Goal: Check status: Check status

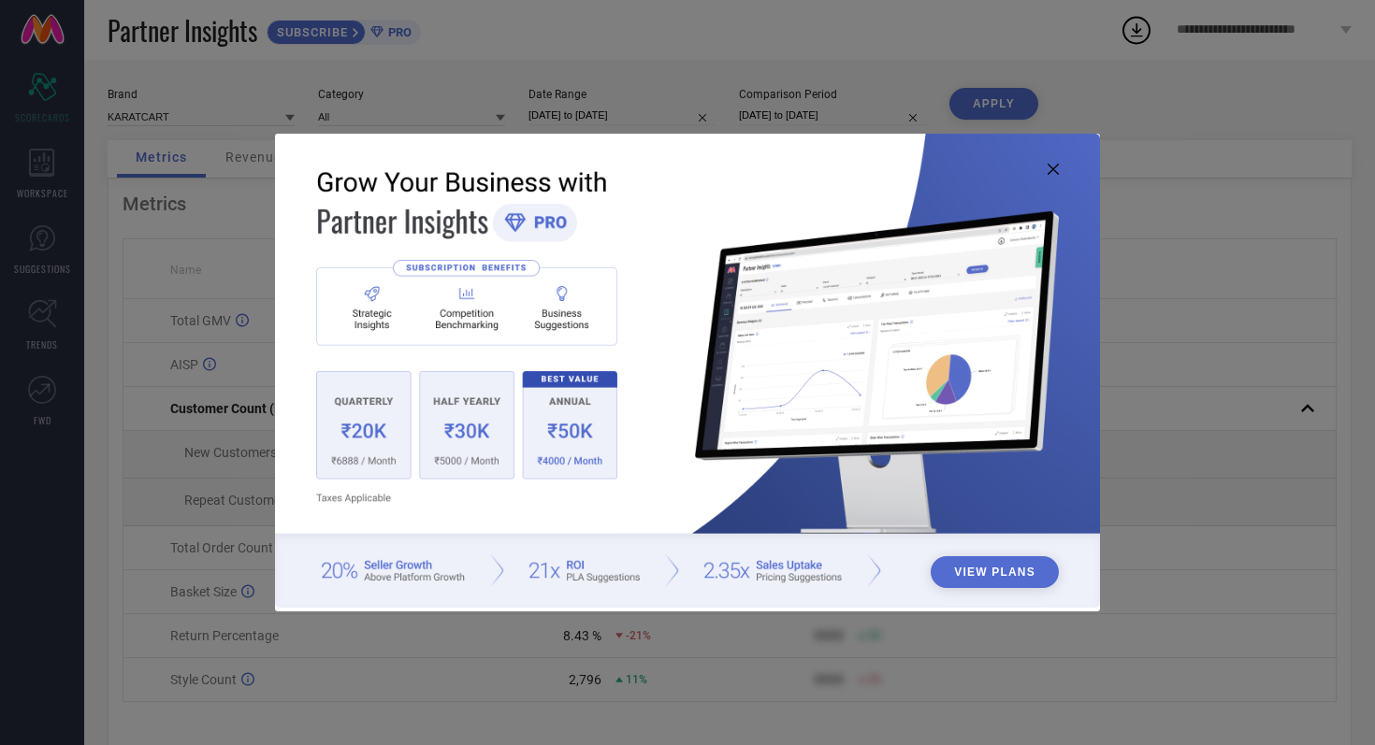
click at [1054, 172] on icon at bounding box center [1052, 169] width 11 height 11
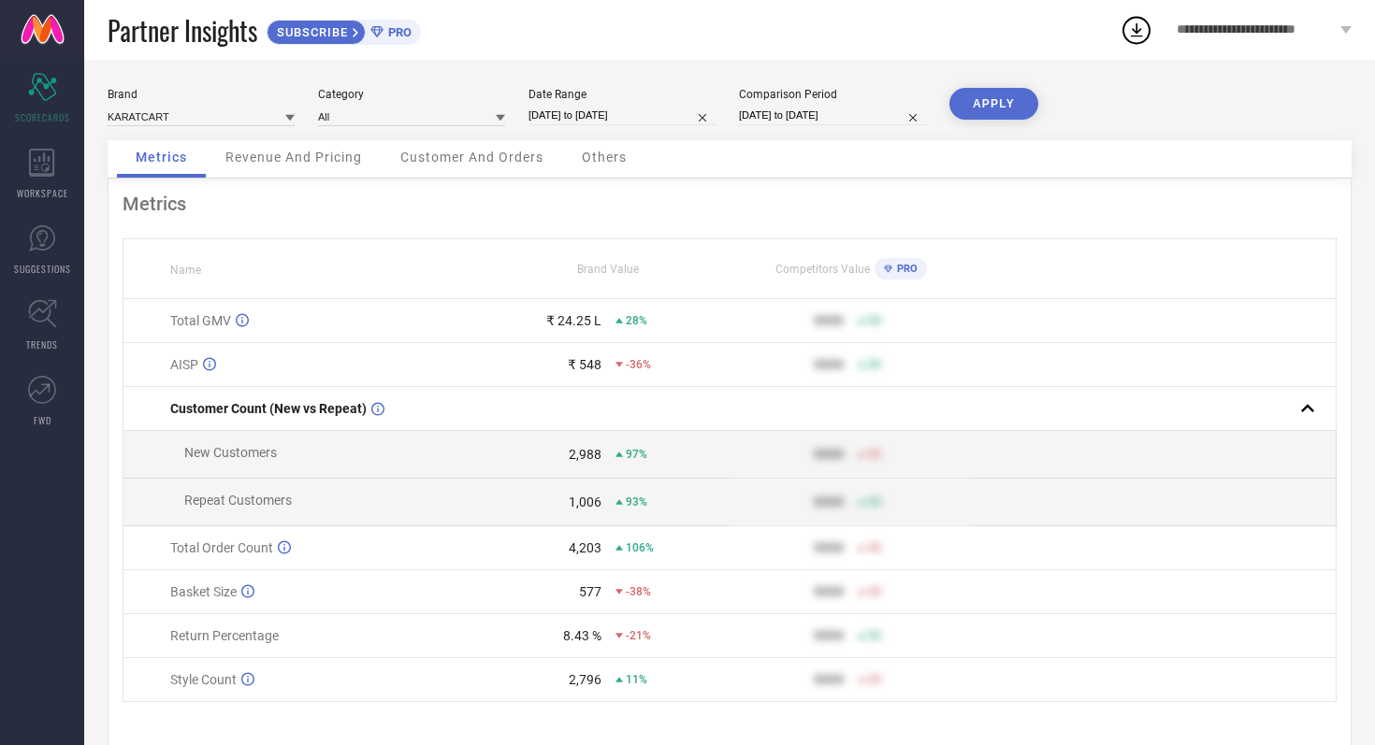
click at [668, 110] on input "[DATE] to [DATE]" at bounding box center [621, 116] width 187 height 20
select select "8"
select select "2025"
select select "9"
select select "2025"
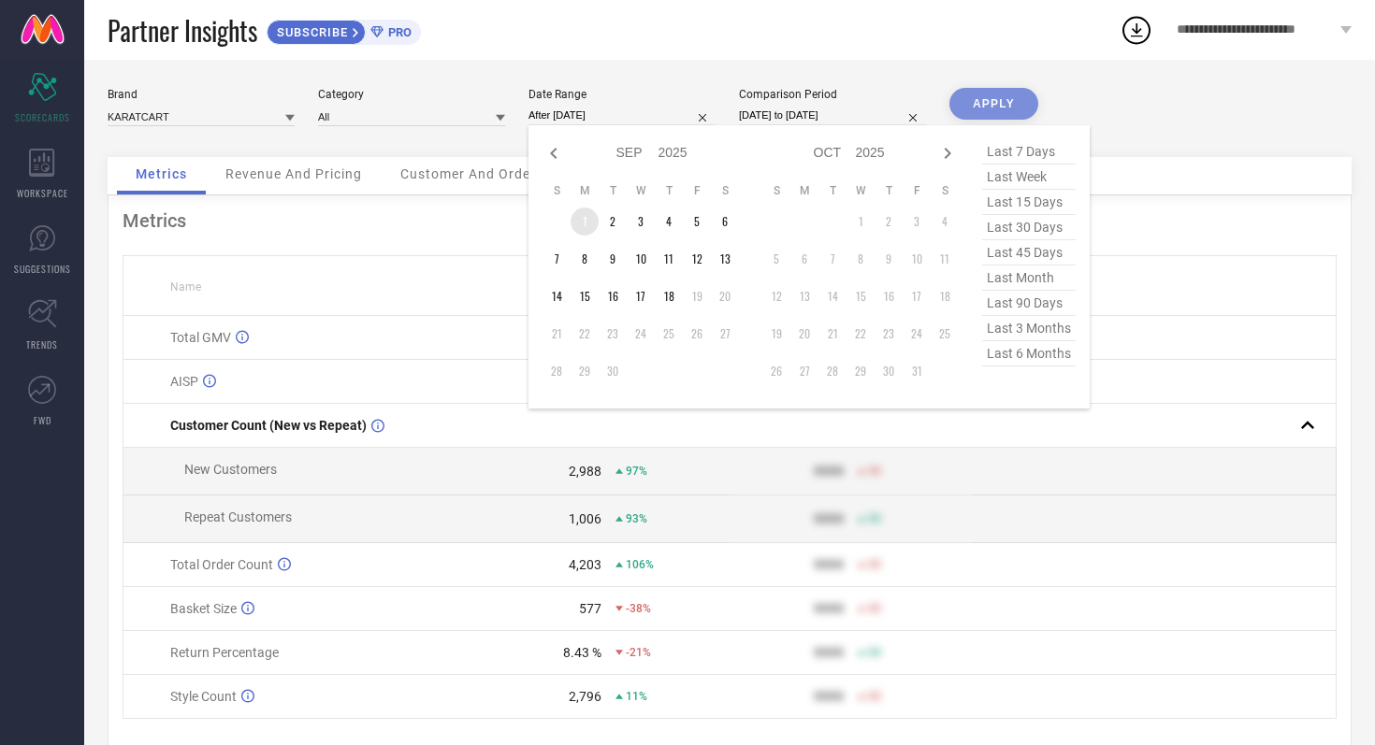
click at [586, 219] on td "1" at bounding box center [584, 222] width 28 height 28
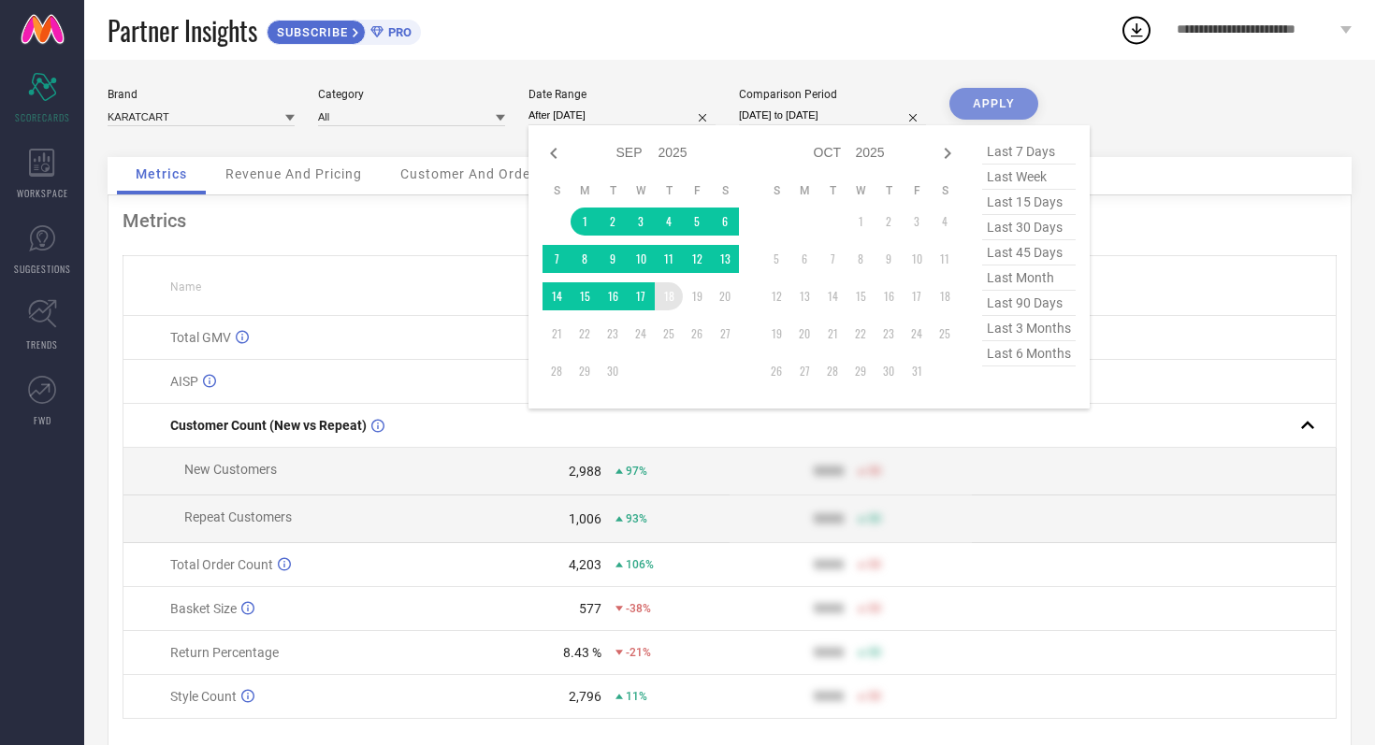
type input "[DATE] to [DATE]"
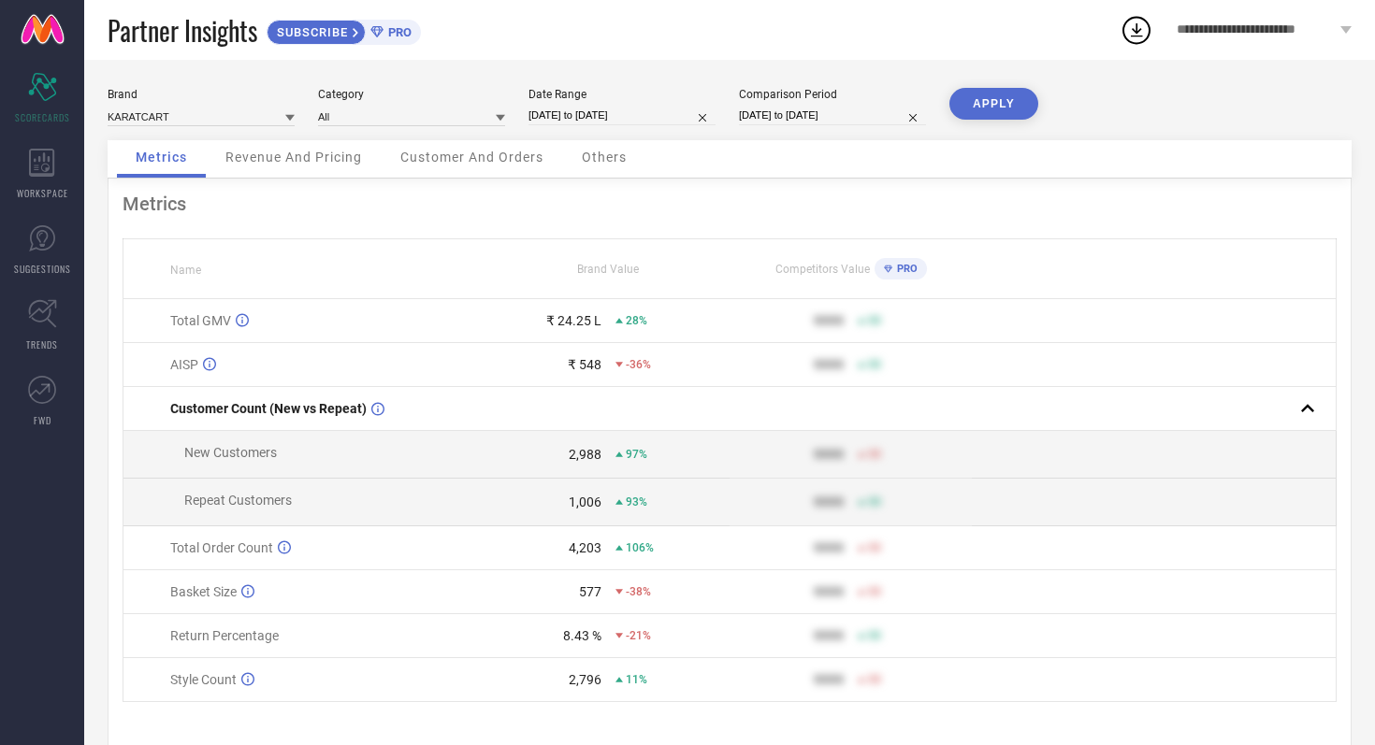
select select "8"
select select "2024"
select select "9"
select select "2024"
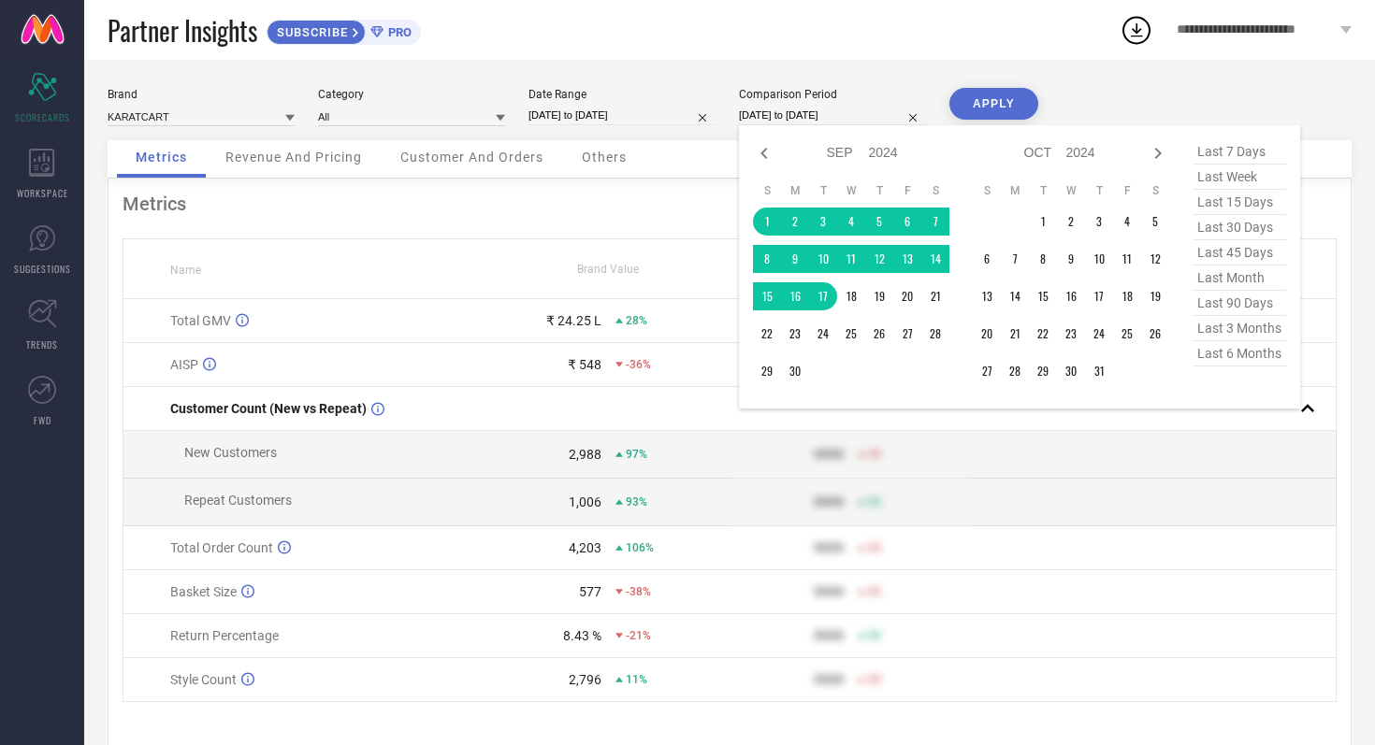
click at [873, 114] on input "[DATE] to [DATE]" at bounding box center [832, 116] width 187 height 20
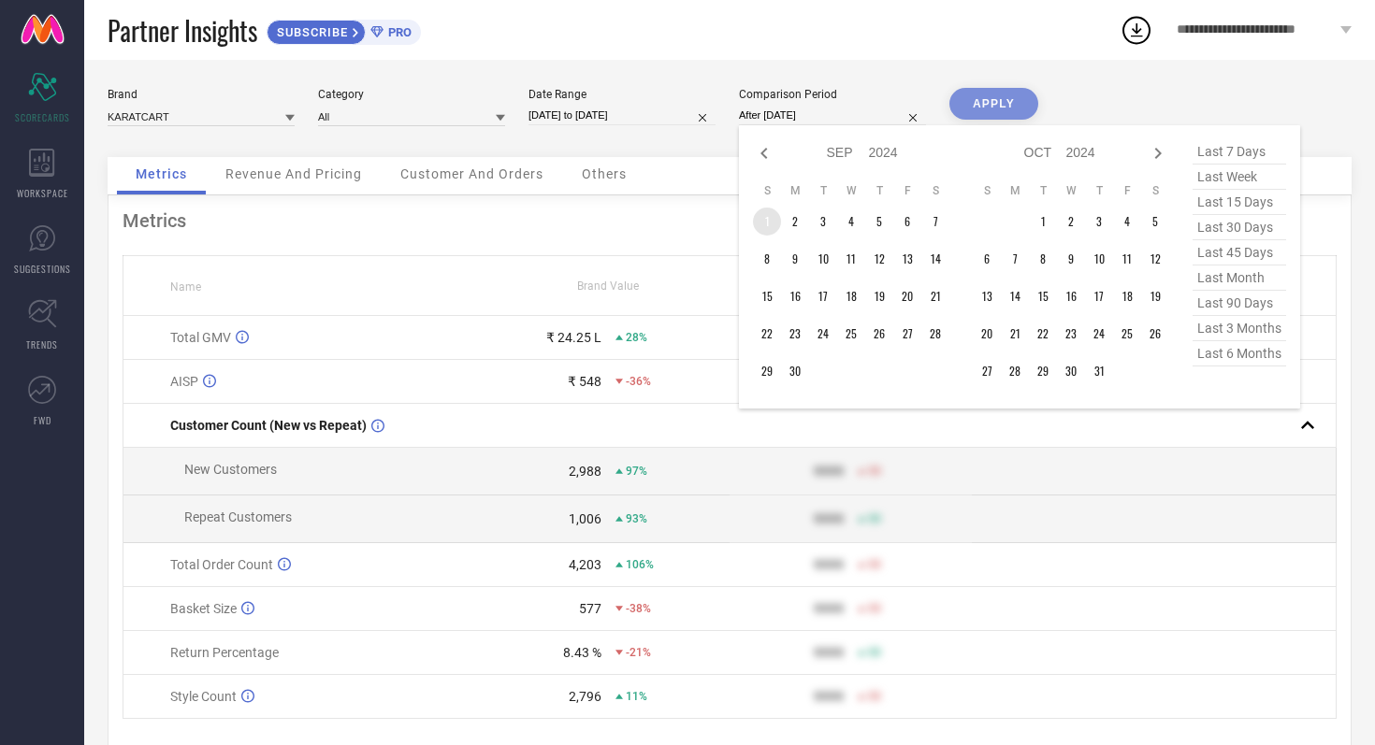
click at [759, 218] on td "1" at bounding box center [767, 222] width 28 height 28
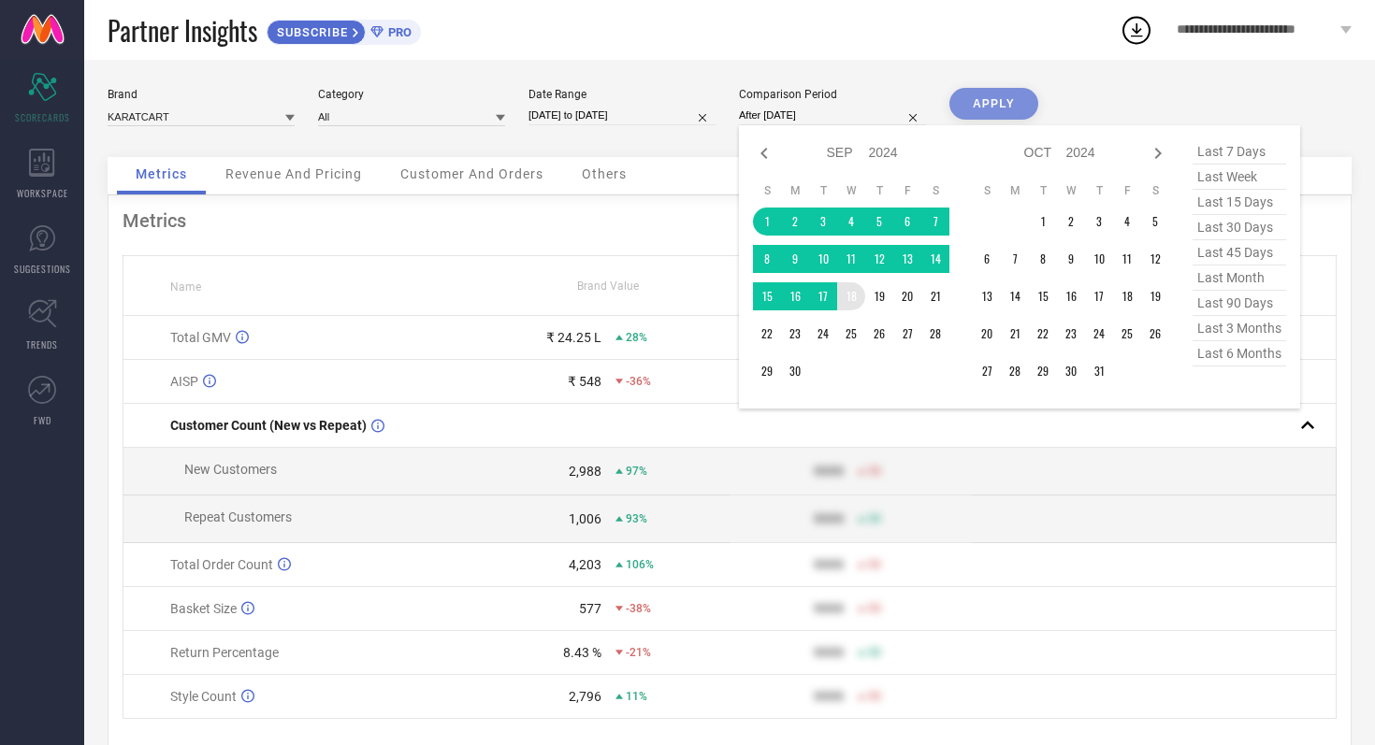
type input "[DATE] to [DATE]"
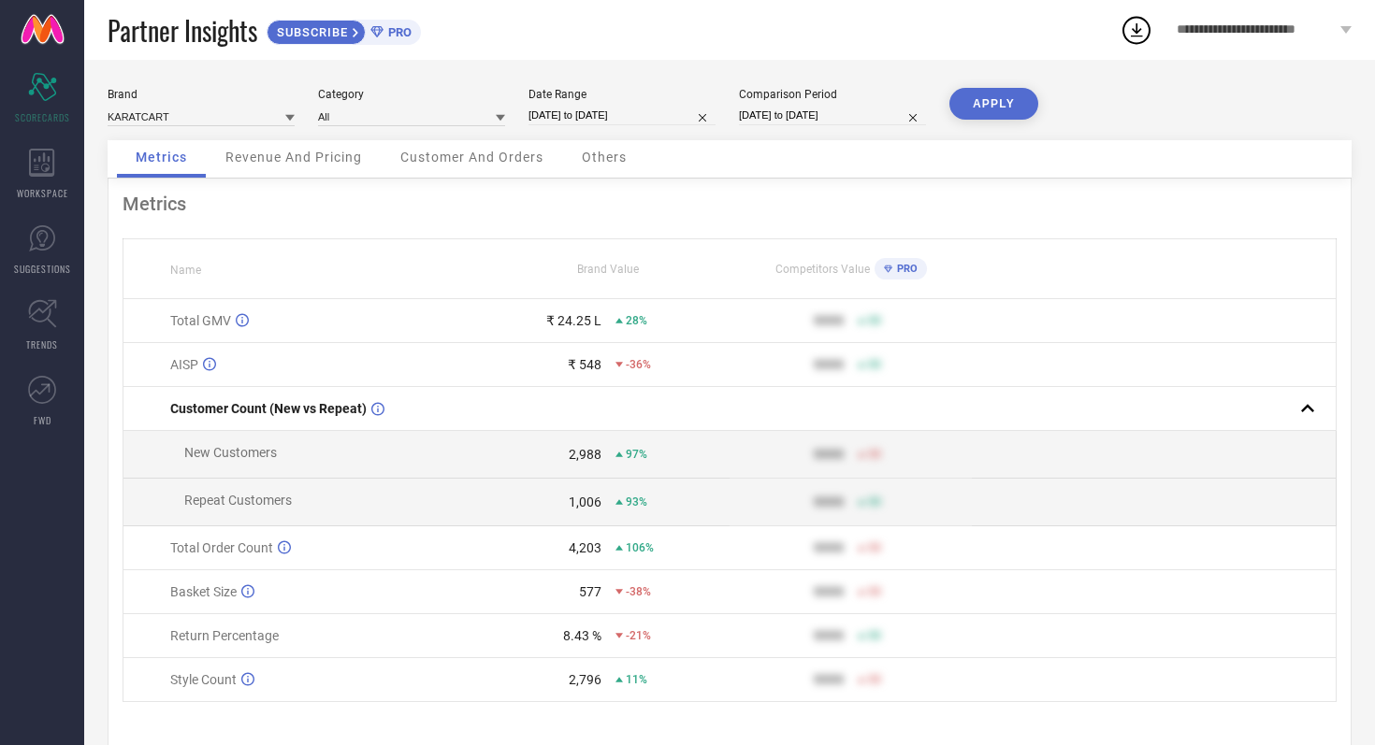
click at [994, 104] on button "APPLY" at bounding box center [993, 104] width 89 height 32
